Goal: Navigation & Orientation: Understand site structure

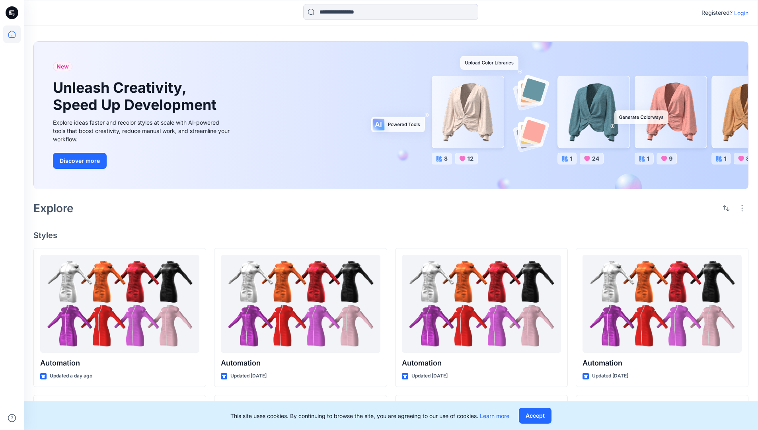
click at [739, 13] on p "Login" at bounding box center [741, 13] width 14 height 8
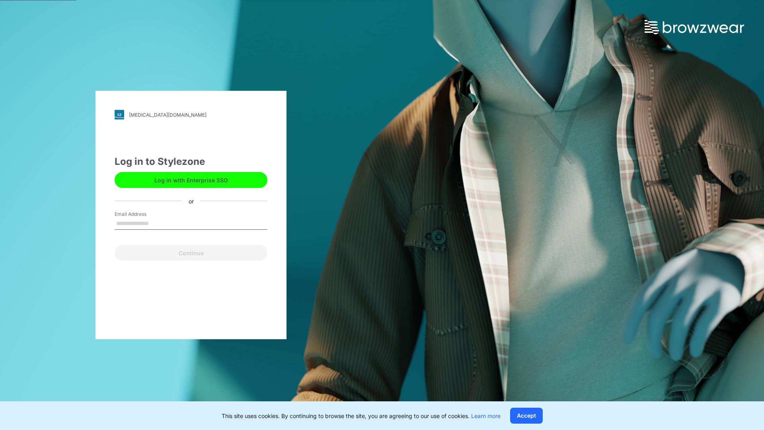
click at [157, 223] on input "Email Address" at bounding box center [191, 224] width 153 height 12
type input "**********"
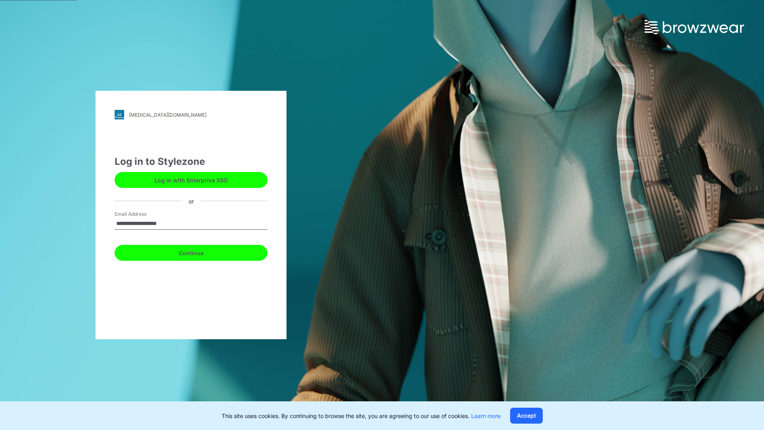
click at [200, 251] on button "Continue" at bounding box center [191, 253] width 153 height 16
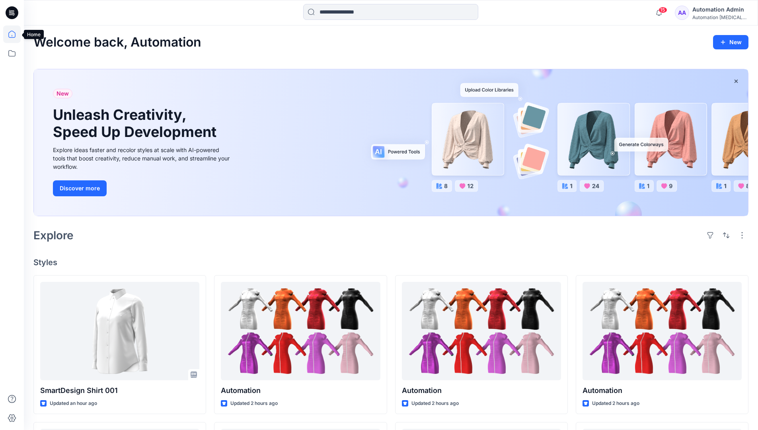
click at [15, 34] on icon at bounding box center [11, 34] width 7 height 7
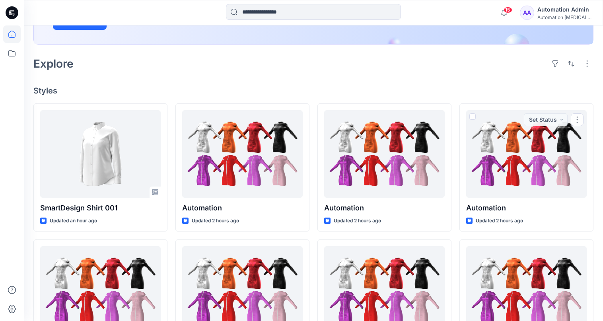
scroll to position [32, 0]
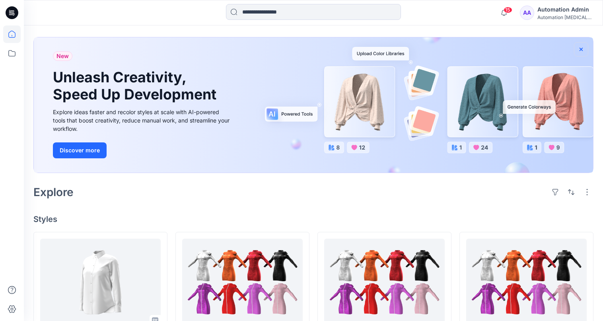
click at [581, 49] on icon "button" at bounding box center [581, 48] width 3 height 3
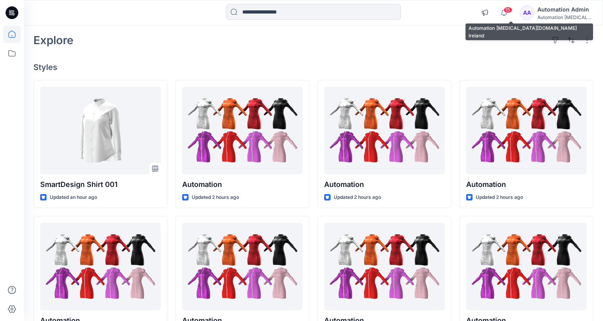
click at [568, 18] on div "Automation [MEDICAL_DATA]..." at bounding box center [565, 17] width 56 height 6
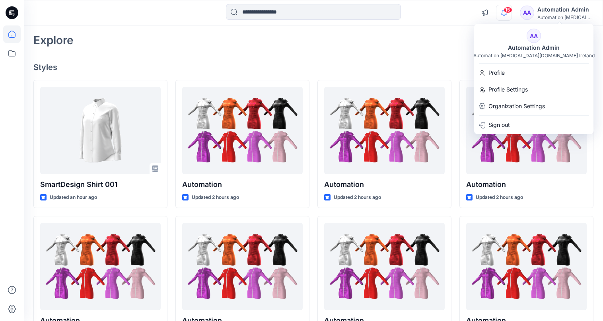
click at [507, 13] on icon "button" at bounding box center [504, 12] width 6 height 5
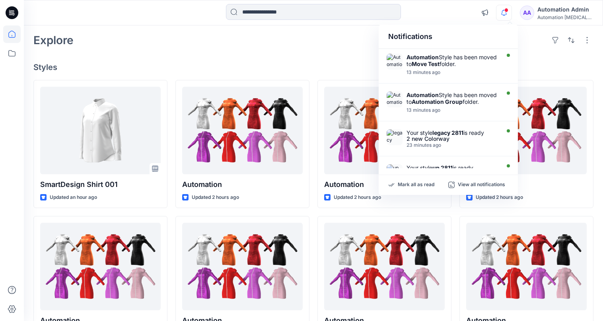
click at [395, 40] on div "Notifications" at bounding box center [448, 37] width 139 height 24
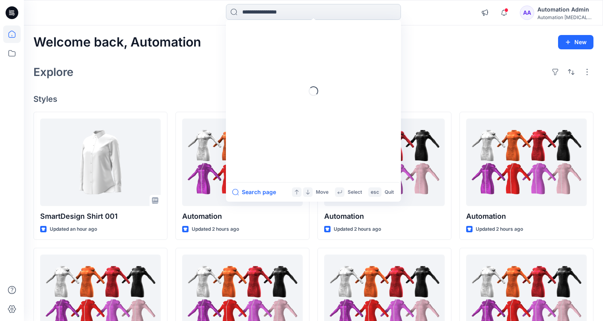
click at [315, 17] on input at bounding box center [313, 12] width 175 height 16
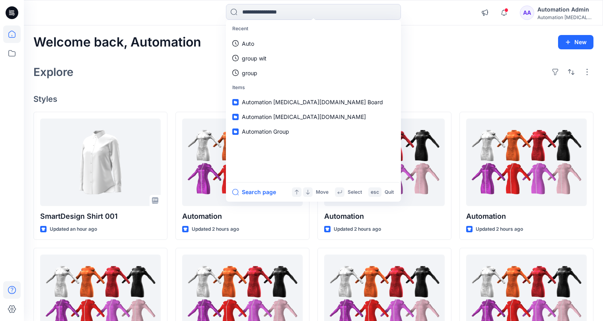
click at [10, 289] on icon at bounding box center [12, 290] width 18 height 18
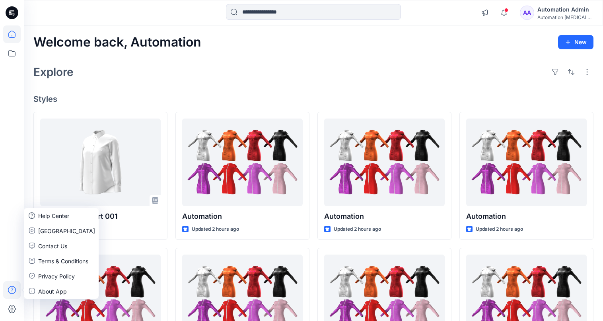
click at [144, 78] on div "Explore" at bounding box center [313, 71] width 560 height 19
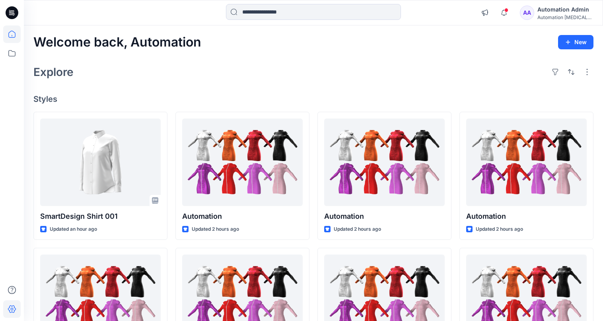
click at [16, 306] on icon at bounding box center [12, 309] width 18 height 18
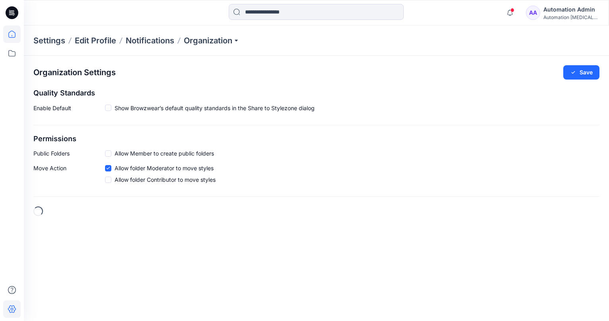
click at [16, 35] on icon at bounding box center [12, 34] width 18 height 18
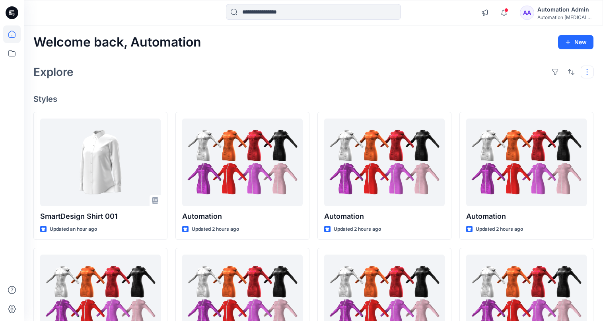
click at [586, 76] on button "button" at bounding box center [587, 72] width 13 height 13
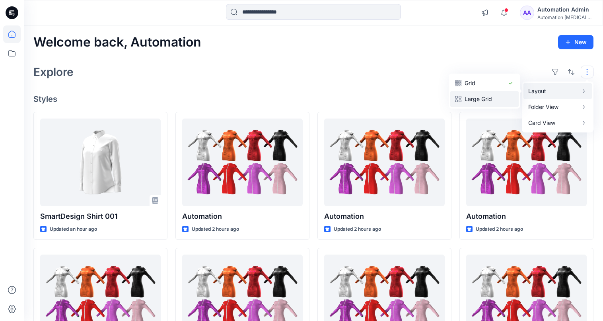
click at [492, 95] on p "Large Grid" at bounding box center [485, 99] width 40 height 10
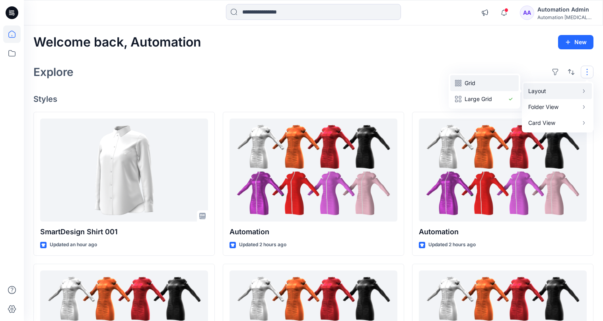
click at [475, 83] on p "Grid" at bounding box center [485, 83] width 40 height 10
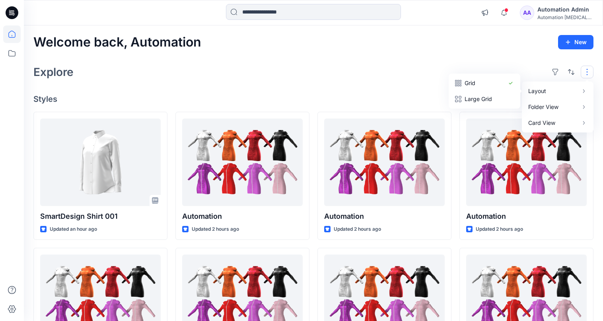
click at [588, 72] on button "button" at bounding box center [587, 72] width 13 height 13
click at [584, 72] on button "button" at bounding box center [587, 72] width 13 height 13
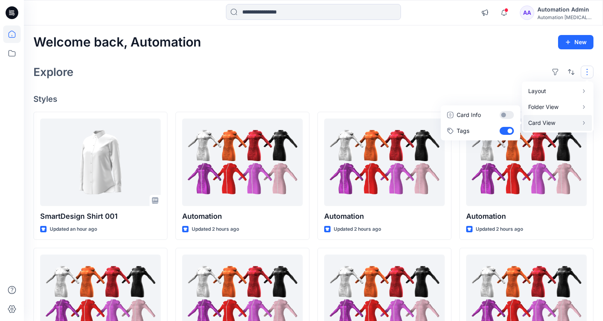
click at [561, 121] on p "Card View" at bounding box center [553, 123] width 50 height 10
click at [506, 115] on button "Card Info" at bounding box center [480, 115] width 76 height 16
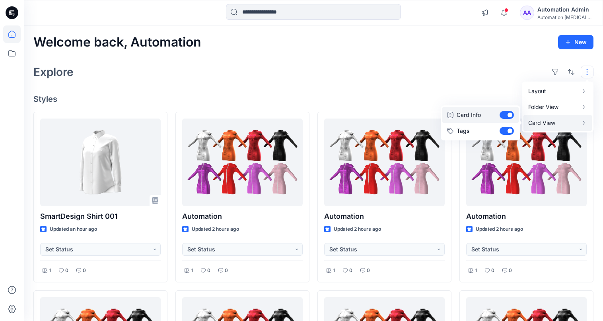
click at [506, 115] on button "Card Info" at bounding box center [480, 115] width 76 height 16
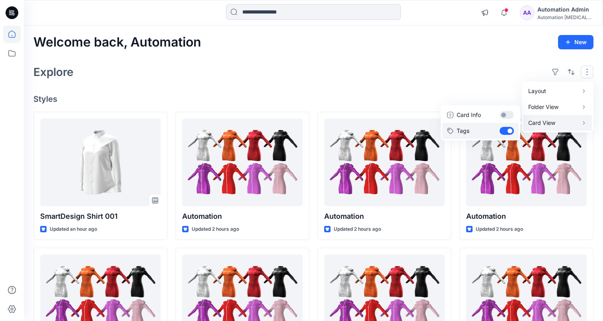
click at [507, 129] on button "Tags" at bounding box center [480, 131] width 76 height 16
click at [578, 70] on div "Layout Grid Large Grid Folder View Compact Card Card View Card Info Tags" at bounding box center [571, 72] width 45 height 13
click at [497, 72] on div "Explore" at bounding box center [313, 71] width 560 height 19
click at [581, 72] on button "button" at bounding box center [587, 72] width 13 height 13
click at [553, 122] on p "Card View" at bounding box center [553, 123] width 50 height 10
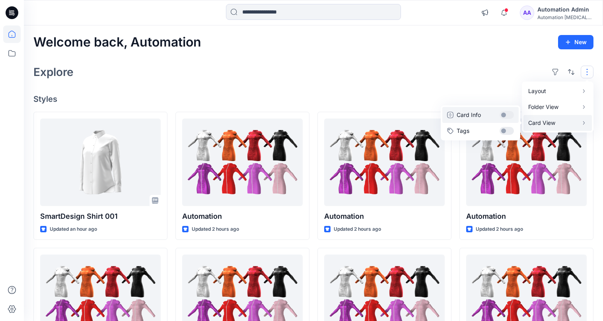
click at [508, 115] on button "Card Info" at bounding box center [480, 115] width 76 height 16
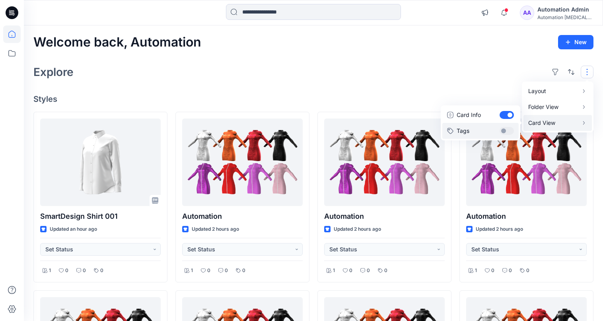
click at [508, 126] on button "Tags" at bounding box center [480, 131] width 76 height 16
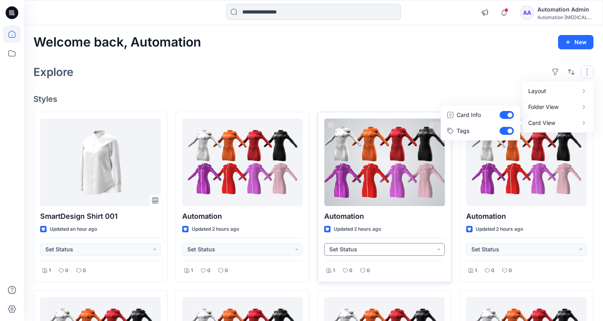
click at [438, 252] on button "Set Status" at bounding box center [384, 249] width 121 height 13
